Goal: Use online tool/utility: Utilize a website feature to perform a specific function

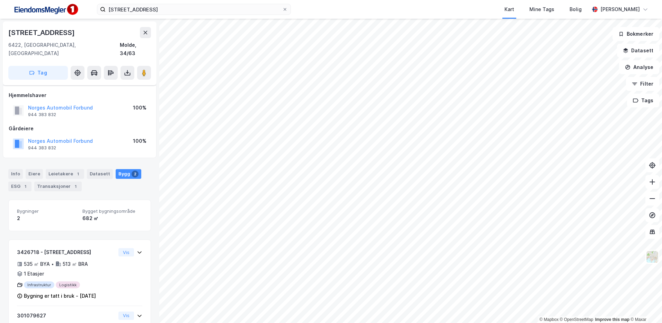
scroll to position [57, 0]
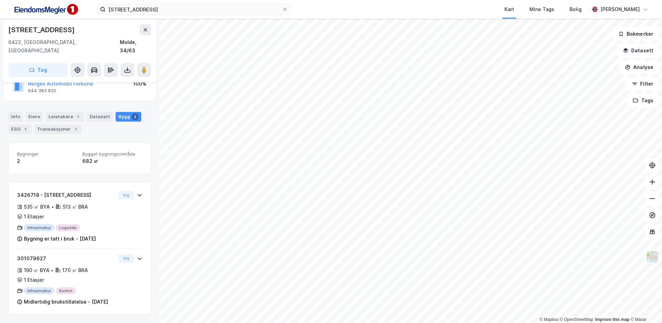
click at [152, 107] on div "© Mapbox © OpenStreetMap Improve this map © Maxar [STREET_ADDRESS] Tag Hjemmels…" at bounding box center [331, 171] width 662 height 304
click at [649, 72] on button "Analyse" at bounding box center [639, 67] width 40 height 14
click at [573, 82] on div "Tegn område" at bounding box center [579, 82] width 60 height 6
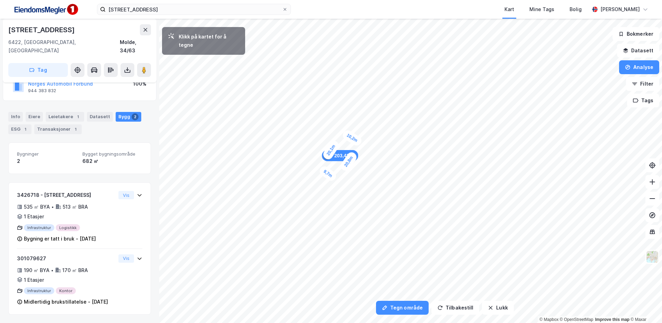
click at [360, 143] on div "10,2m" at bounding box center [352, 138] width 22 height 19
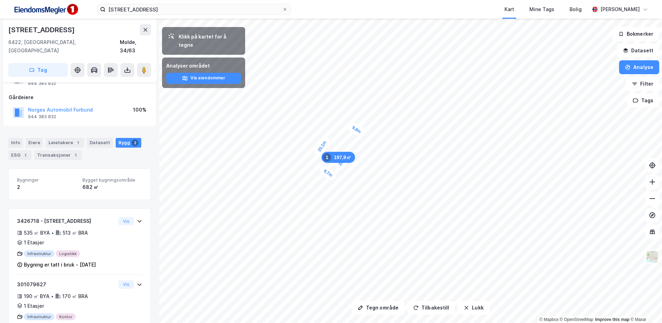
scroll to position [0, 0]
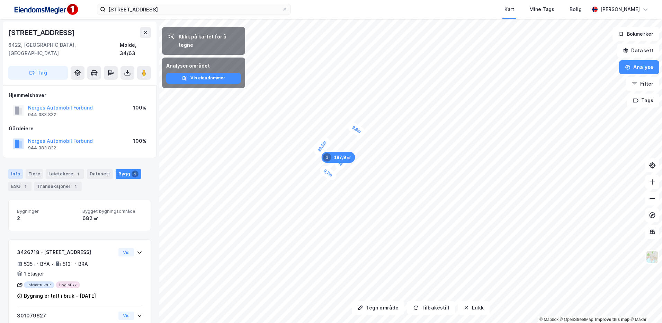
click at [15, 169] on div "Info" at bounding box center [15, 174] width 15 height 10
